Goal: Task Accomplishment & Management: Complete application form

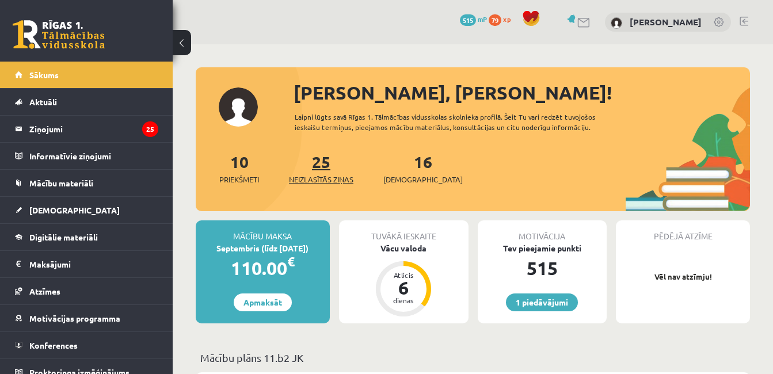
click at [318, 177] on span "Neizlasītās ziņas" at bounding box center [321, 180] width 64 height 12
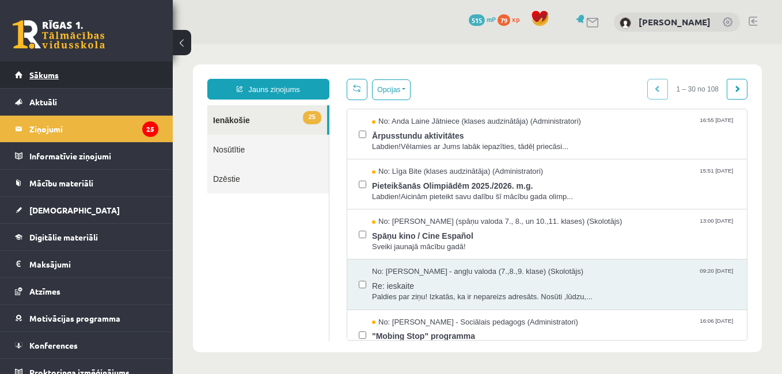
click at [90, 71] on link "Sākums" at bounding box center [86, 75] width 143 height 26
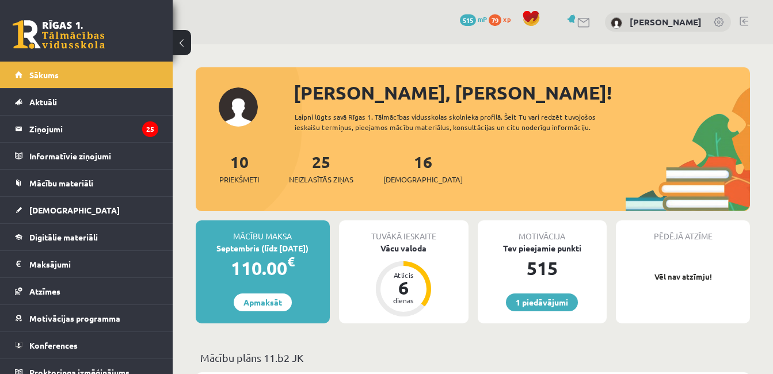
click at [404, 172] on div "16 Ieskaites" at bounding box center [423, 168] width 79 height 36
click at [405, 179] on span "[DEMOGRAPHIC_DATA]" at bounding box center [423, 180] width 79 height 12
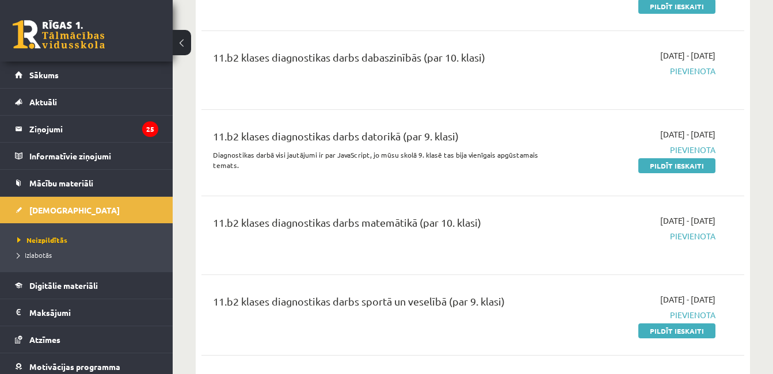
scroll to position [2937, 0]
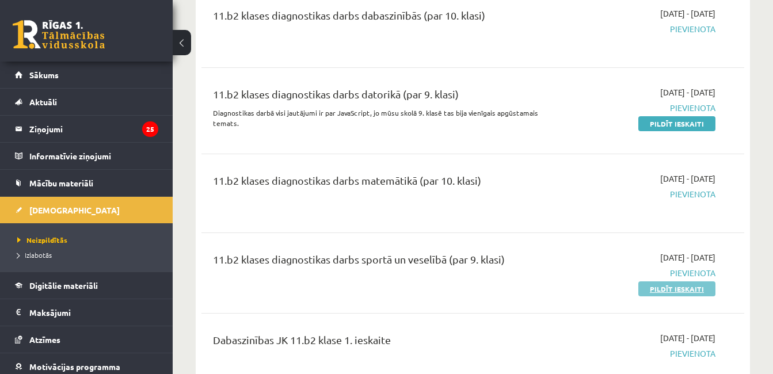
click at [655, 282] on link "Pildīt ieskaiti" at bounding box center [677, 289] width 77 height 15
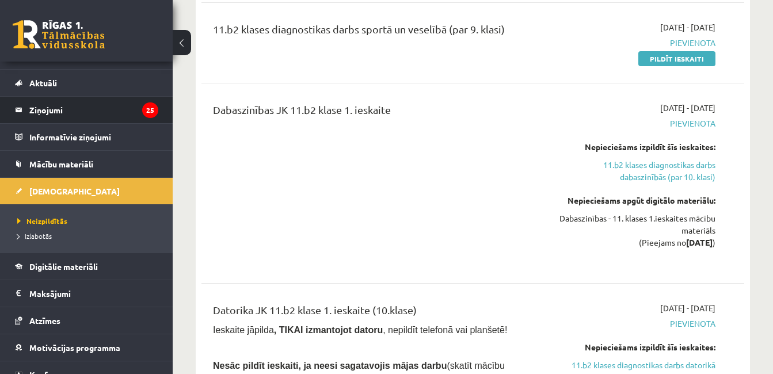
scroll to position [0, 0]
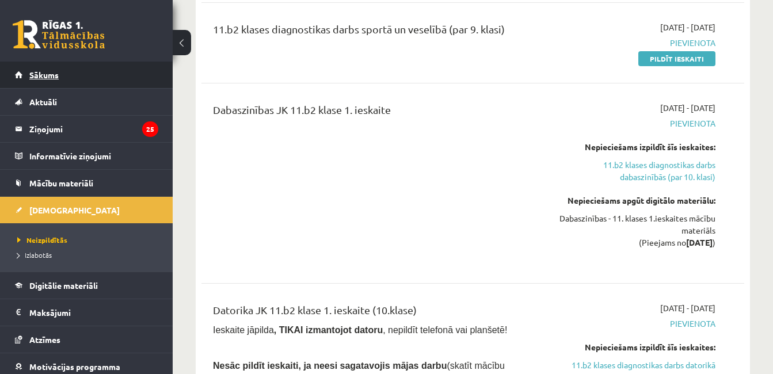
click at [102, 71] on link "Sākums" at bounding box center [86, 75] width 143 height 26
